Goal: Check status: Check status

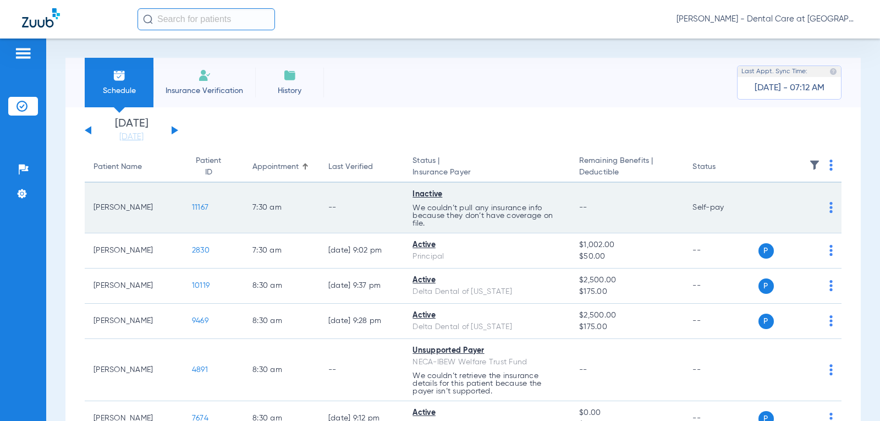
click at [320, 200] on td "--" at bounding box center [362, 208] width 85 height 51
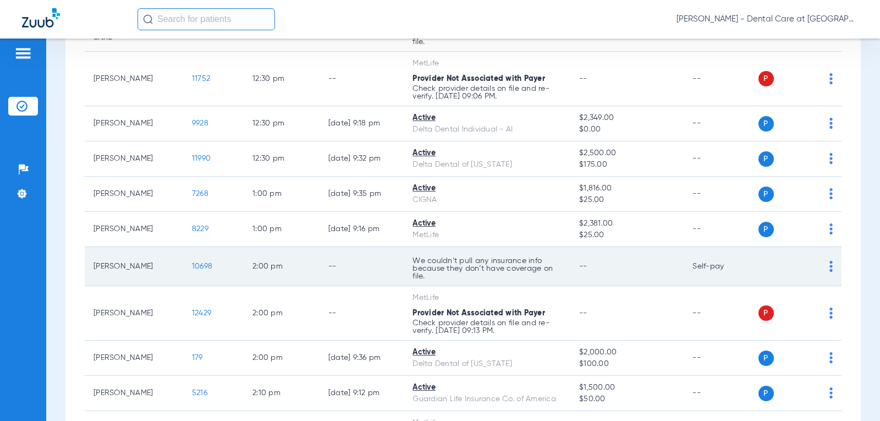
scroll to position [1045, 0]
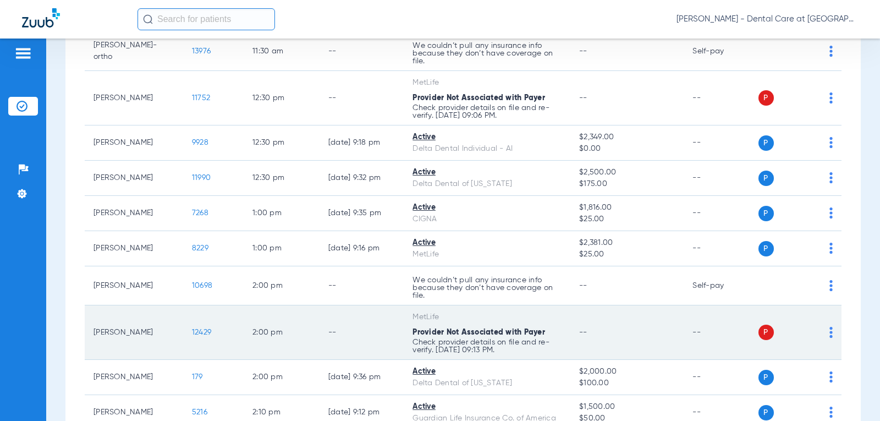
click at [271, 317] on td "2:00 PM" at bounding box center [282, 332] width 76 height 54
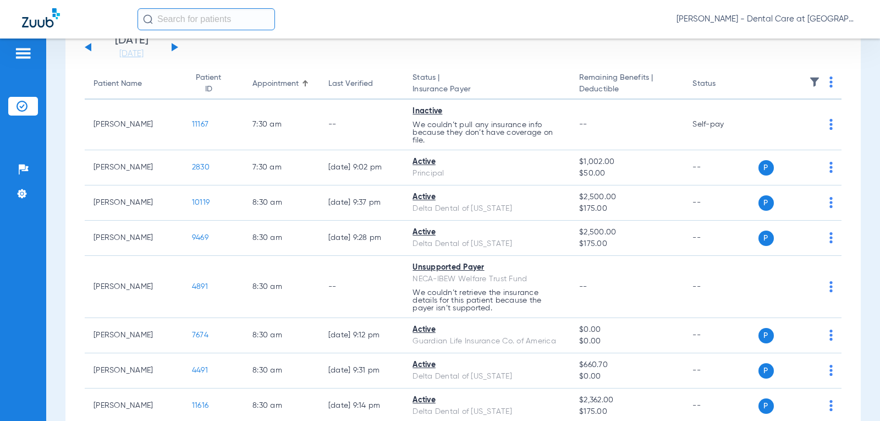
scroll to position [0, 0]
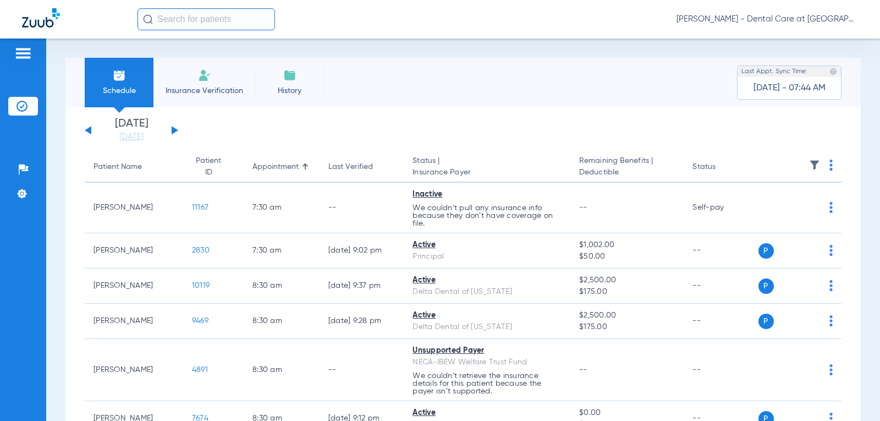
click at [176, 131] on button at bounding box center [175, 130] width 7 height 8
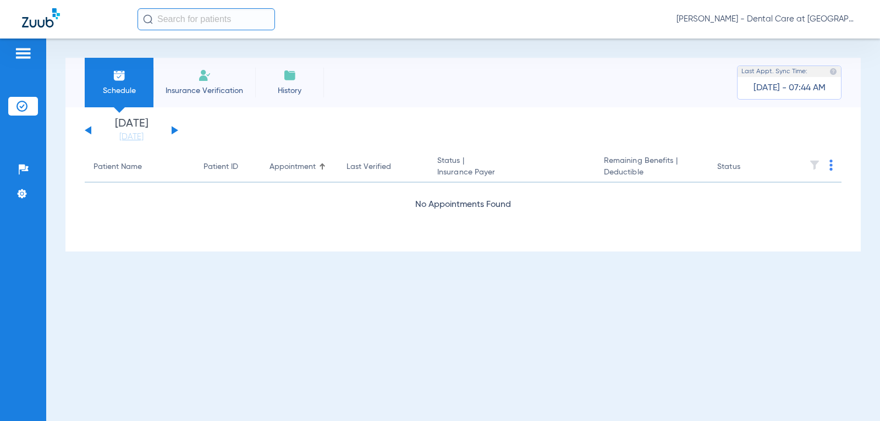
click at [169, 131] on div "[DATE] [DATE] [DATE] [DATE] [DATE] [DATE] [DATE] [DATE] [DATE] [DATE] [DATE] [D…" at bounding box center [131, 130] width 93 height 24
click at [176, 130] on button at bounding box center [175, 130] width 7 height 8
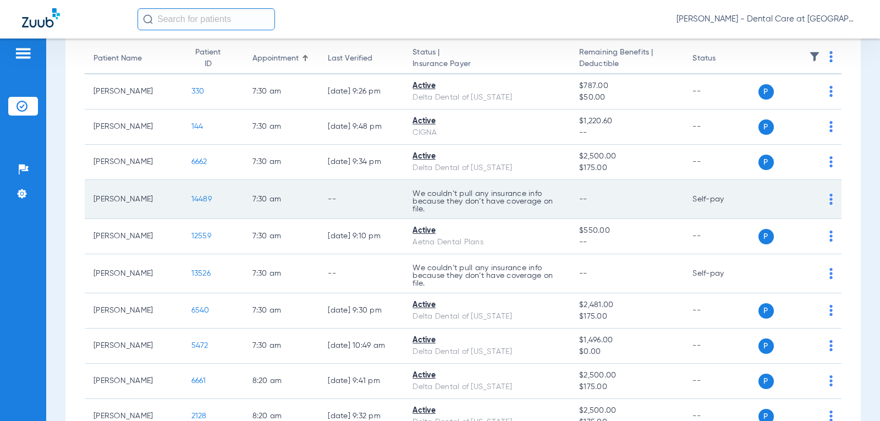
scroll to position [110, 0]
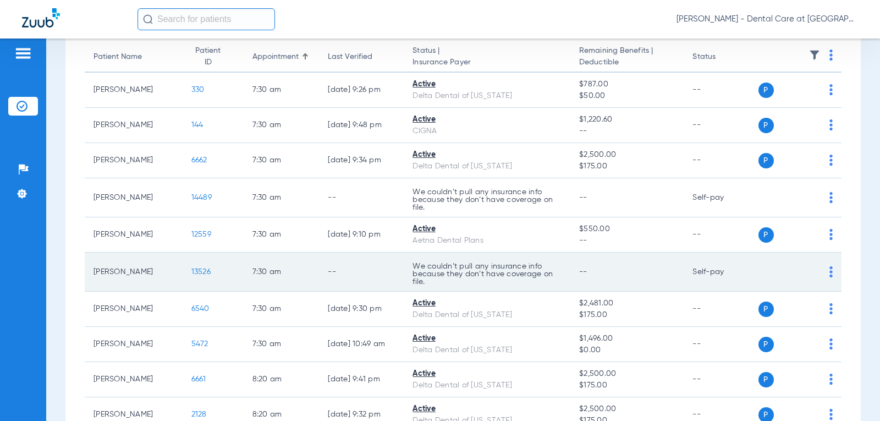
click at [284, 259] on td "7:30 AM" at bounding box center [282, 271] width 76 height 39
